Goal: Check status: Check status

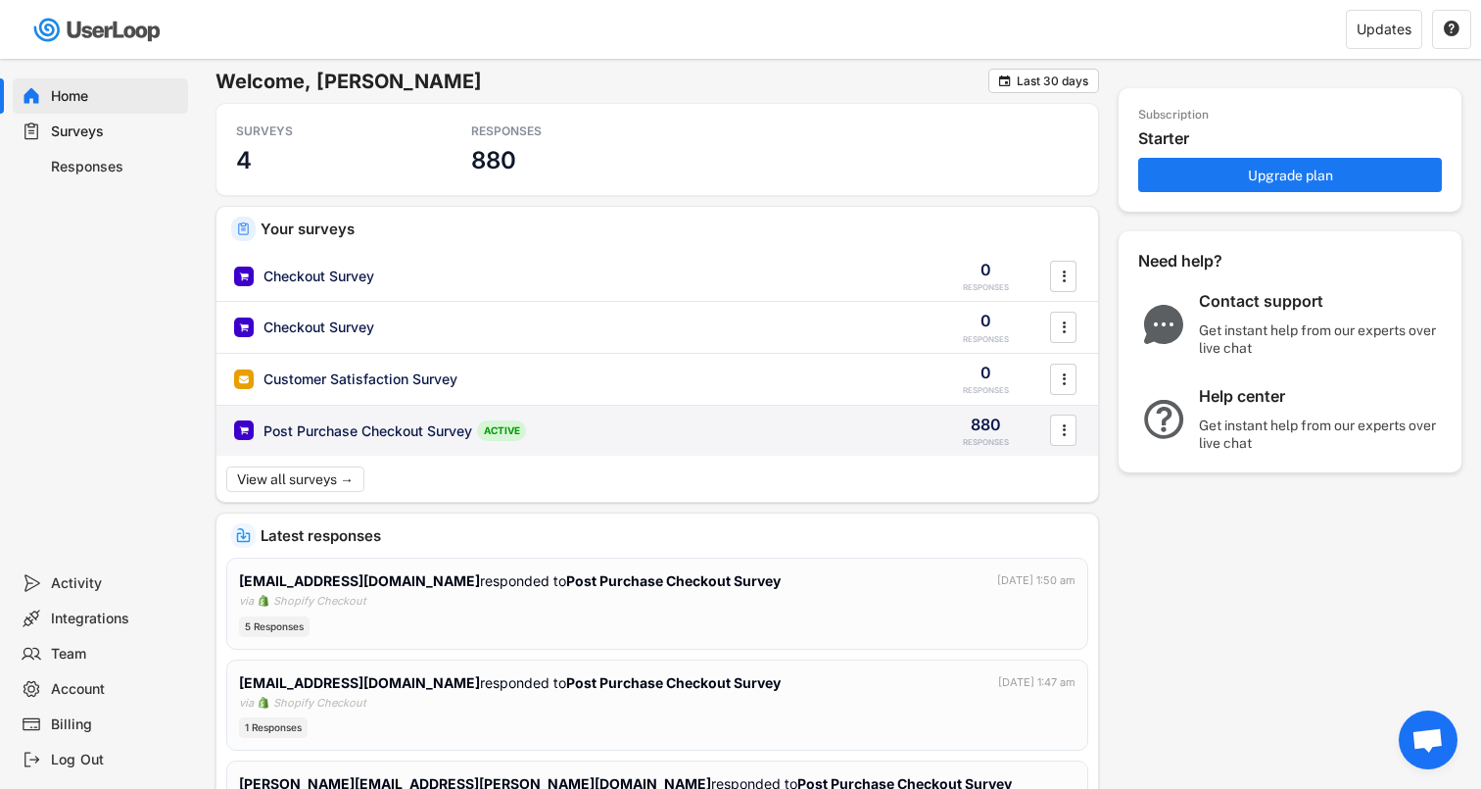
click at [397, 416] on div "Post Purchase Checkout Survey ACTIVE 880 RESPONSES " at bounding box center [658, 431] width 882 height 51
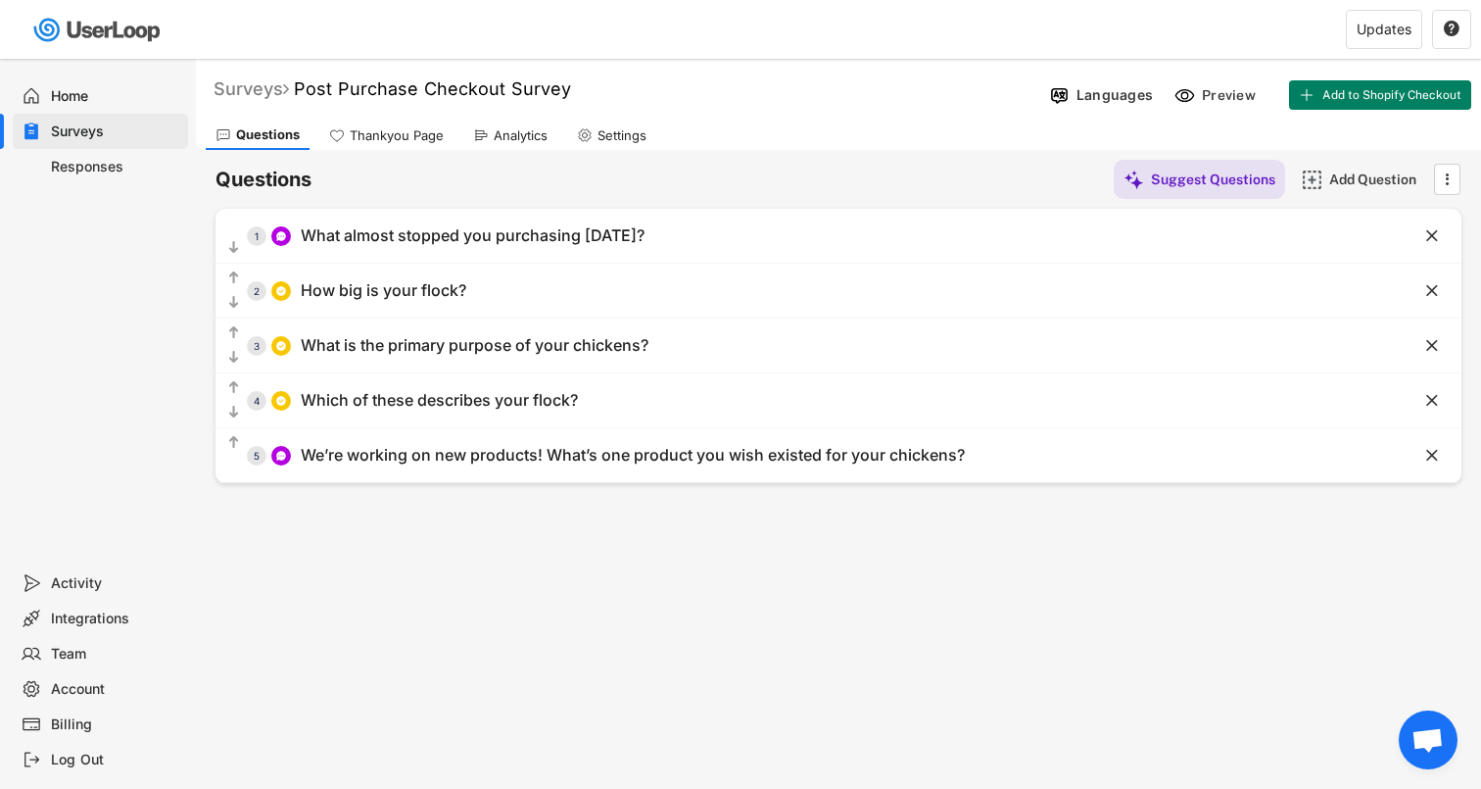
click at [284, 89] on div "Surveys" at bounding box center [251, 88] width 75 height 23
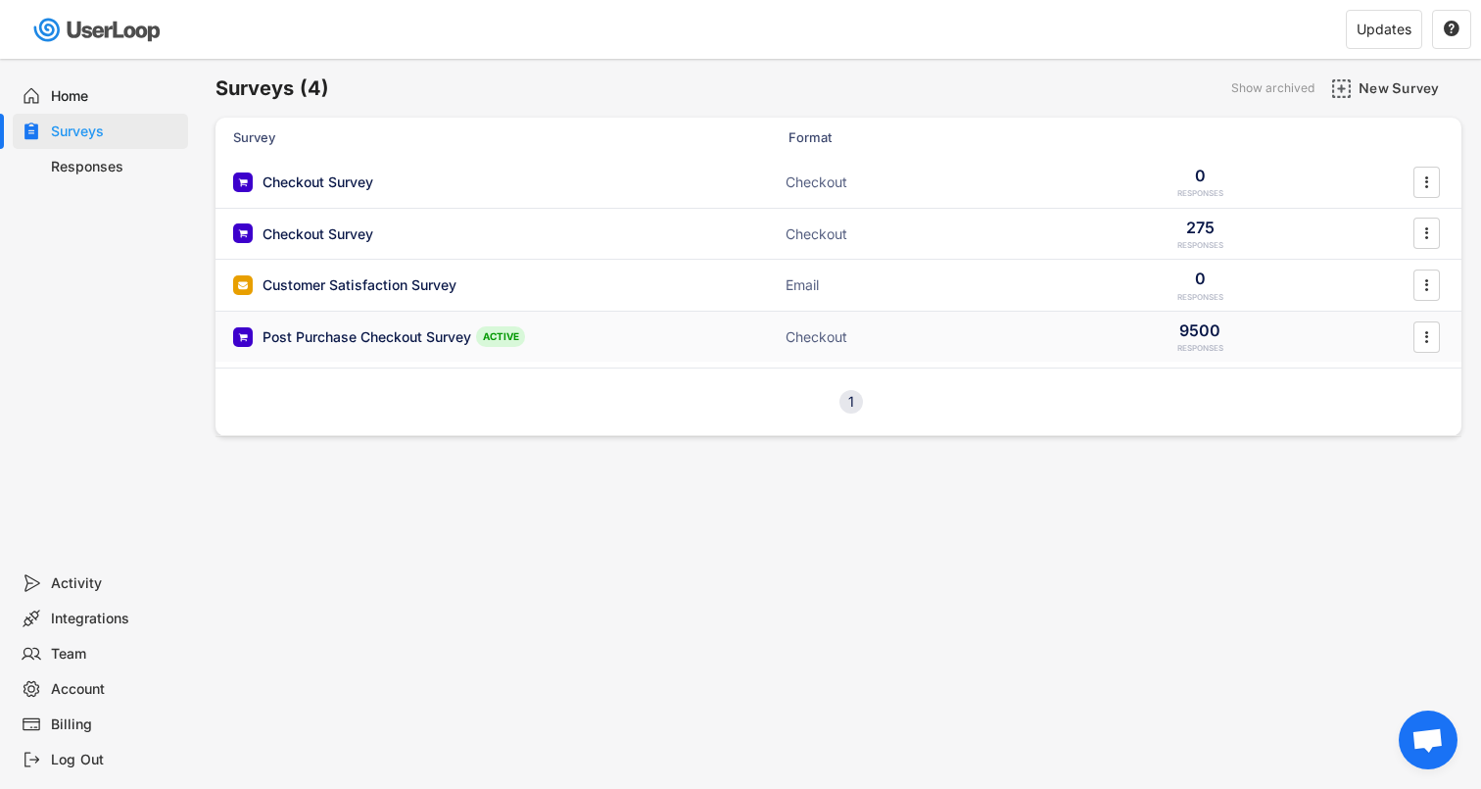
click at [346, 329] on div "Post Purchase Checkout Survey" at bounding box center [367, 337] width 209 height 20
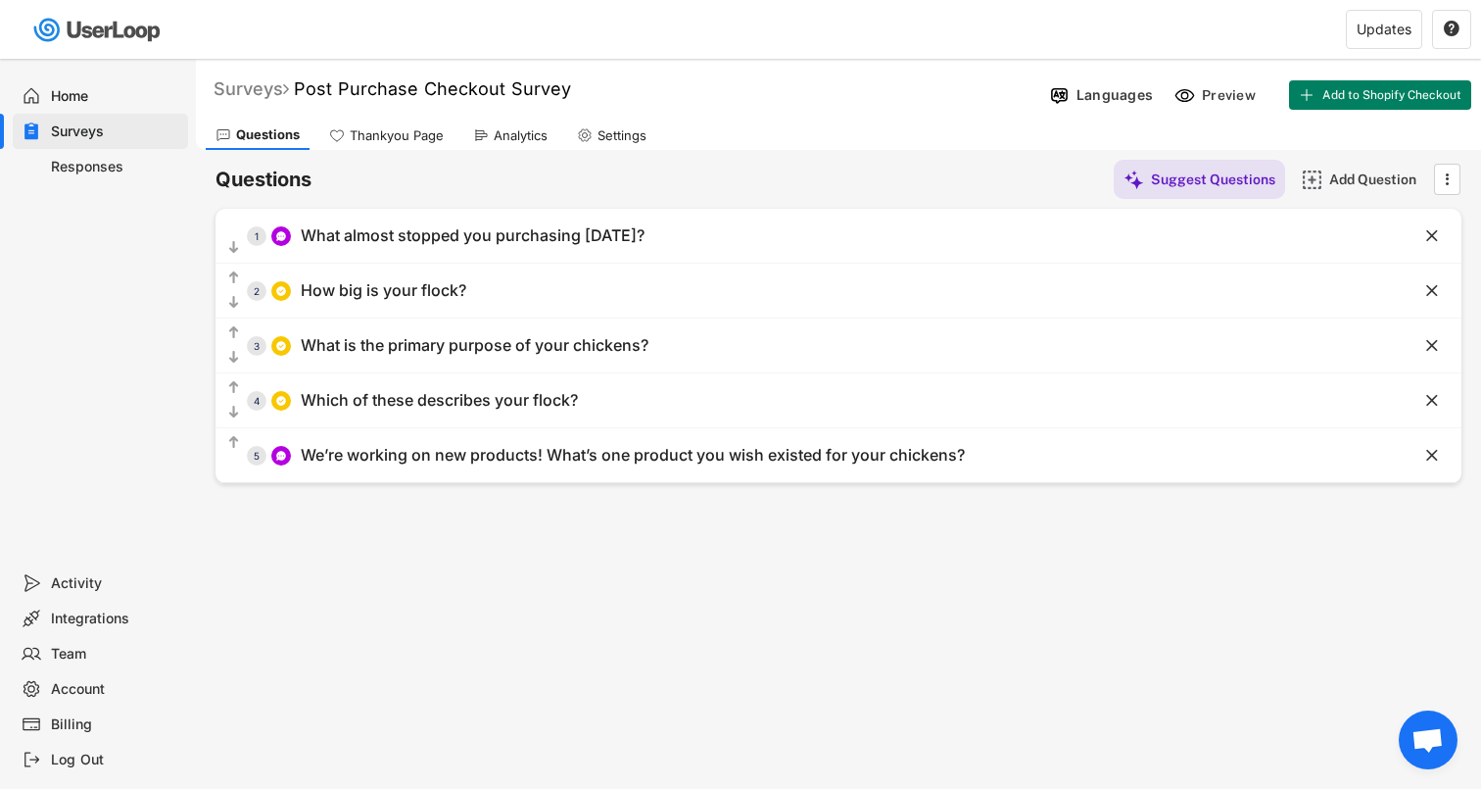
click at [245, 90] on div "Surveys" at bounding box center [251, 88] width 75 height 23
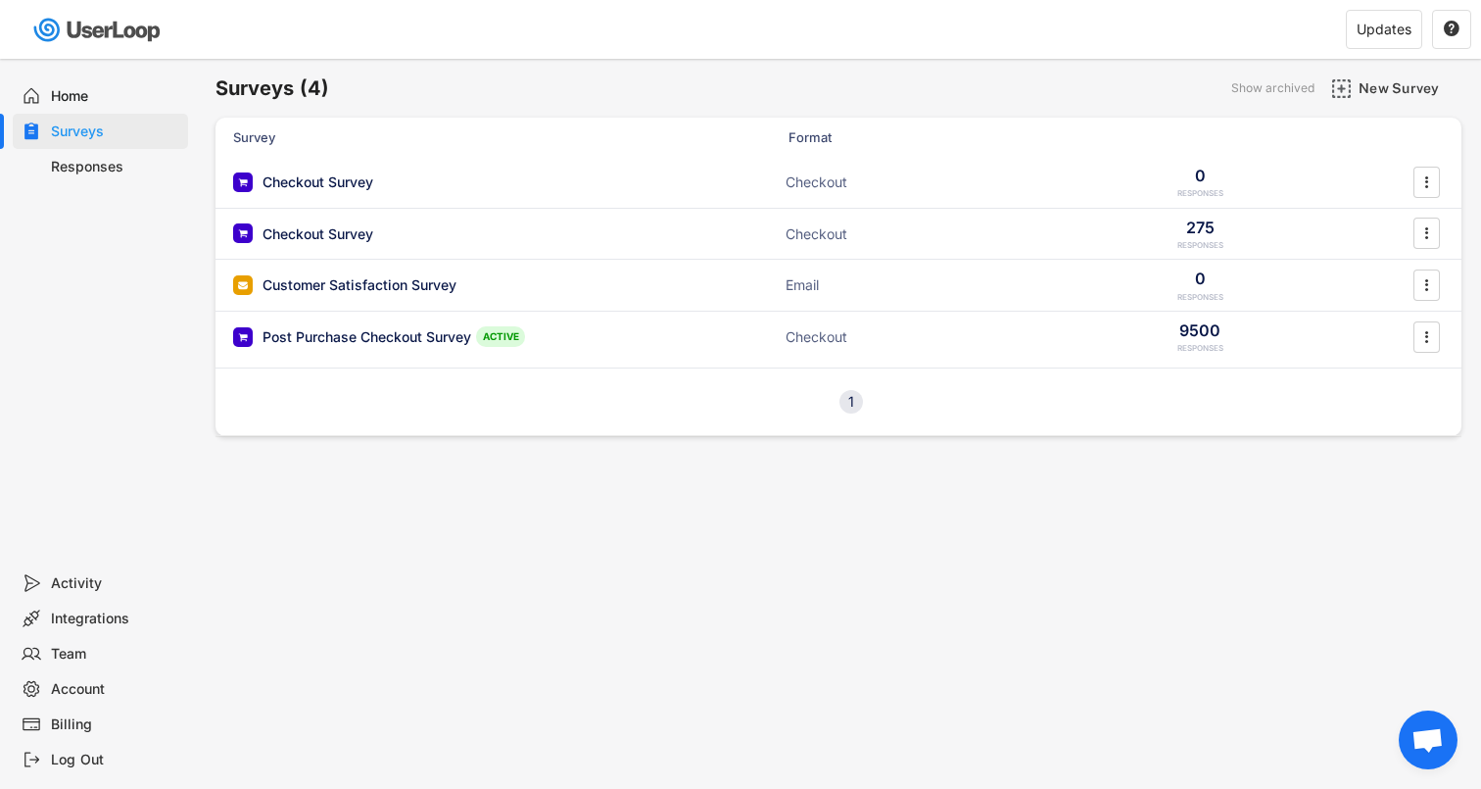
click at [334, 320] on div "Post Purchase Checkout Survey ACTIVE Checkout 9500 RESPONSES " at bounding box center [839, 337] width 1246 height 51
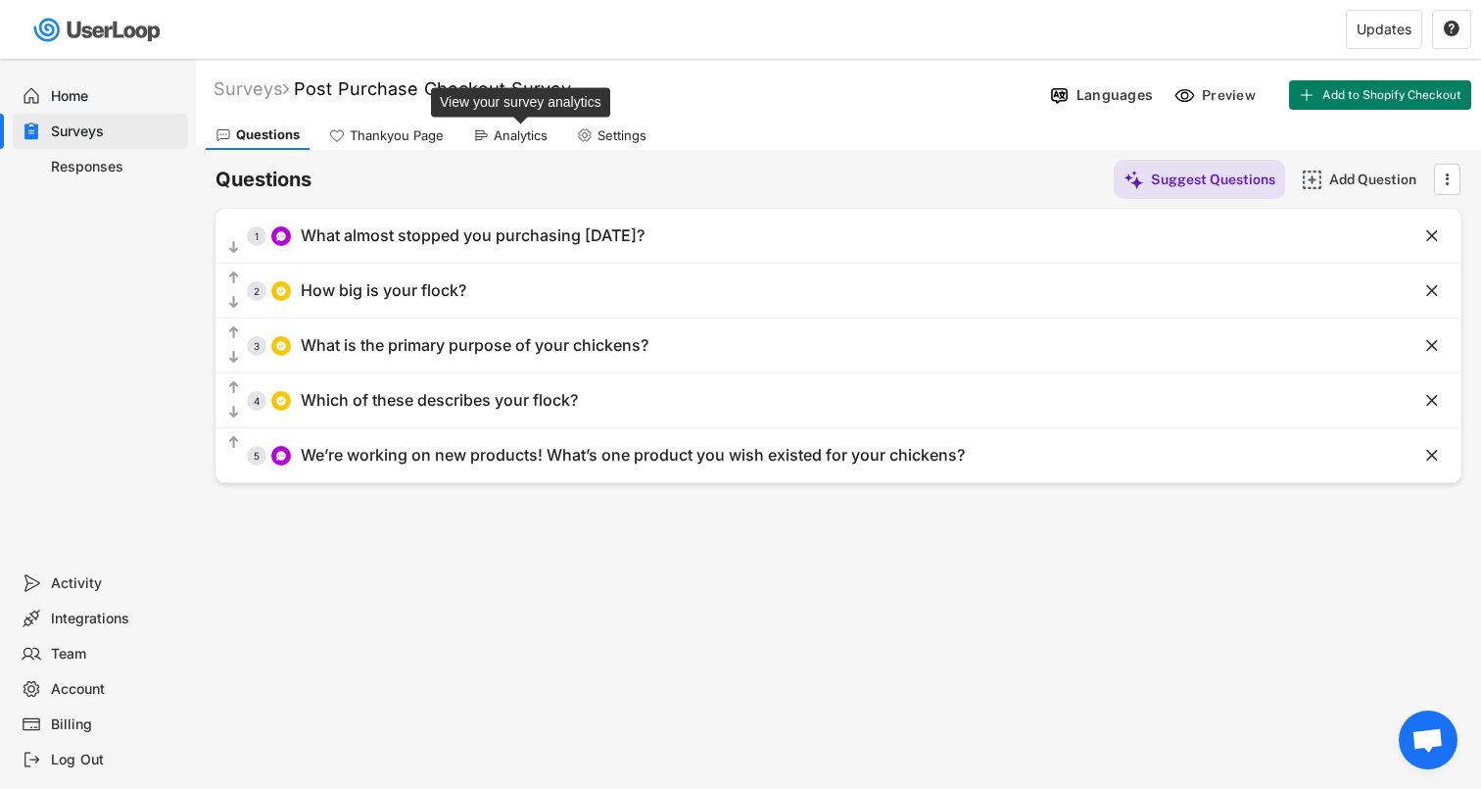
click at [498, 131] on div "Analytics" at bounding box center [521, 135] width 54 height 17
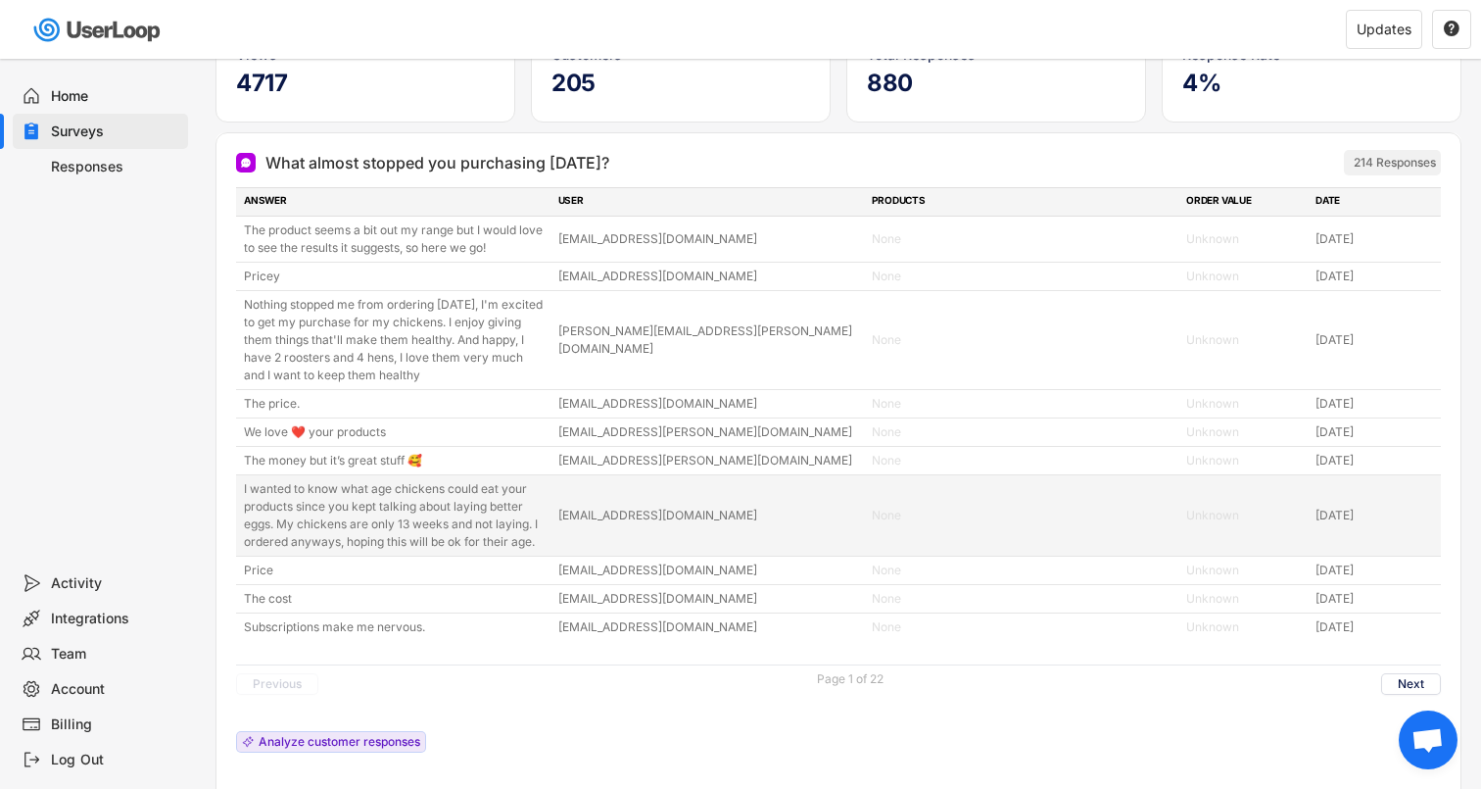
scroll to position [166, 0]
